Goal: Transaction & Acquisition: Purchase product/service

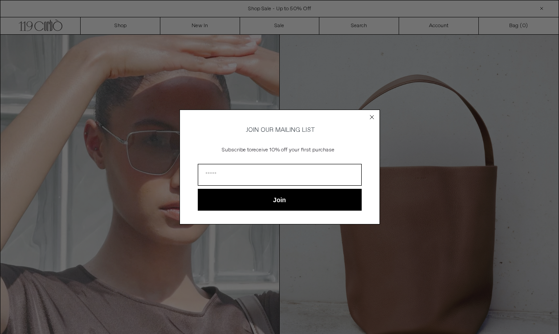
click at [371, 116] on circle "Close dialog" at bounding box center [372, 117] width 8 height 8
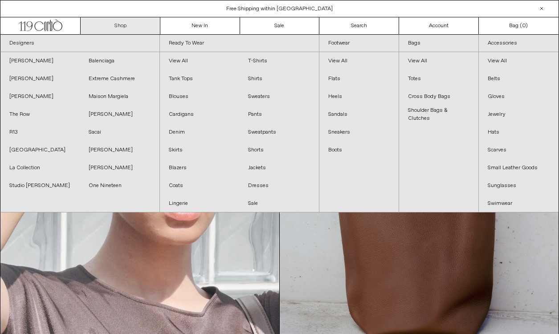
click at [141, 28] on link "Shop" at bounding box center [121, 25] width 80 height 17
click at [344, 41] on link "Footwear" at bounding box center [358, 43] width 79 height 17
